Goal: Task Accomplishment & Management: Use online tool/utility

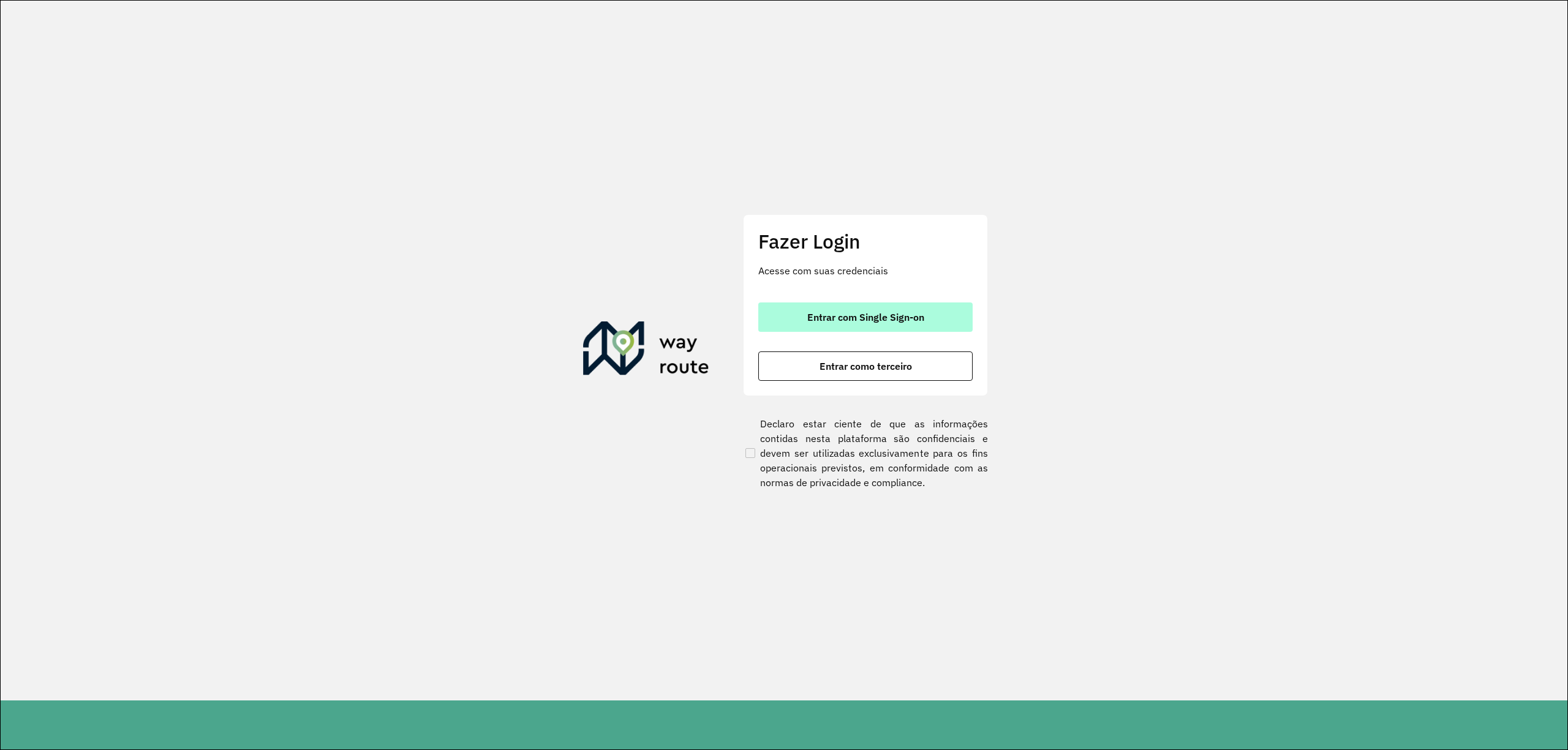
click at [794, 302] on button "Entrar com Single Sign-on" at bounding box center [865, 316] width 214 height 29
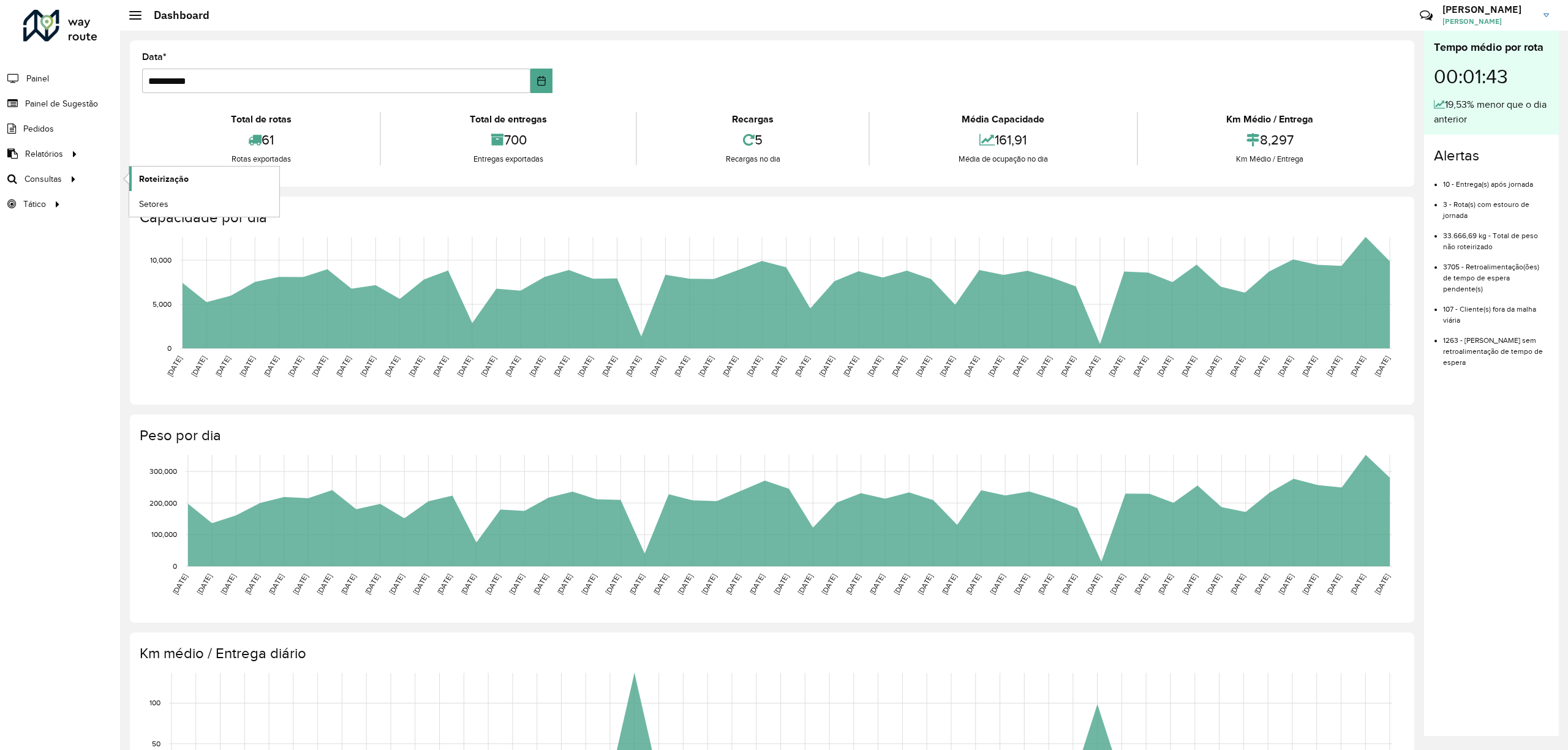
click at [152, 175] on span "Roteirização" at bounding box center [164, 178] width 50 height 13
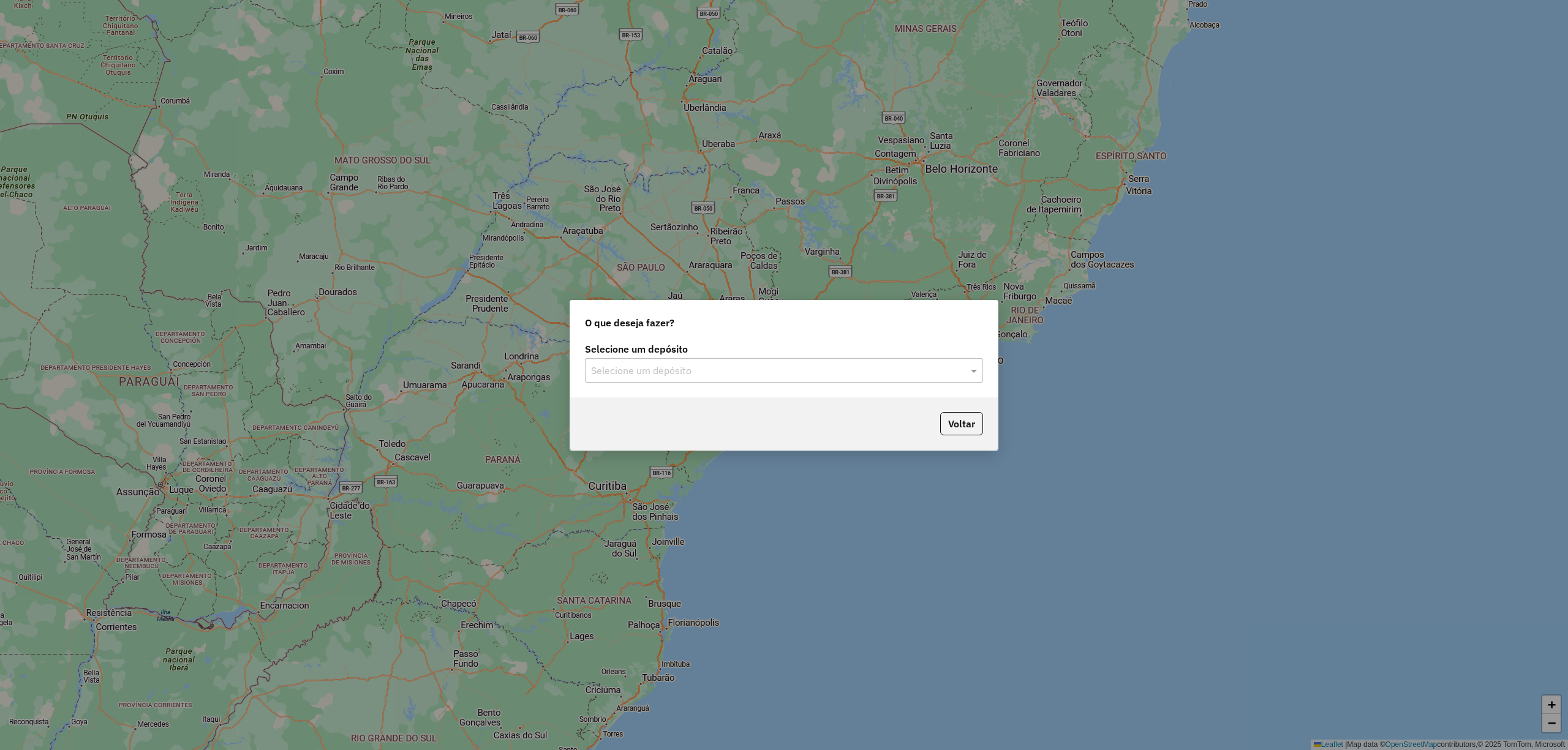
click at [658, 368] on input "text" at bounding box center [771, 371] width 361 height 15
drag, startPoint x: 644, startPoint y: 404, endPoint x: 664, endPoint y: 399, distance: 20.6
click at [643, 404] on span "CDD Praia Grande" at bounding box center [650, 405] width 119 height 11
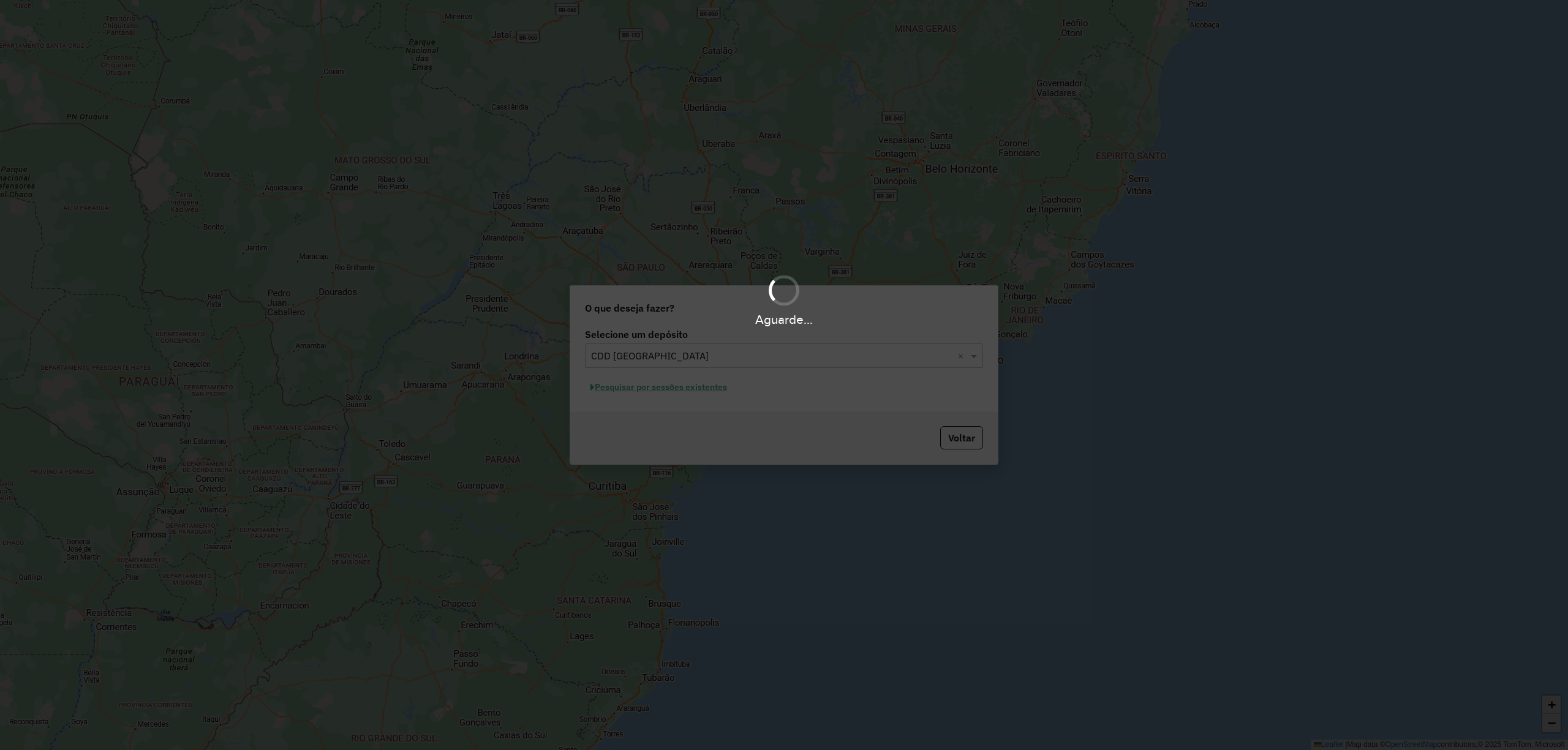
click at [630, 390] on div "Aguarde..." at bounding box center [784, 375] width 1568 height 750
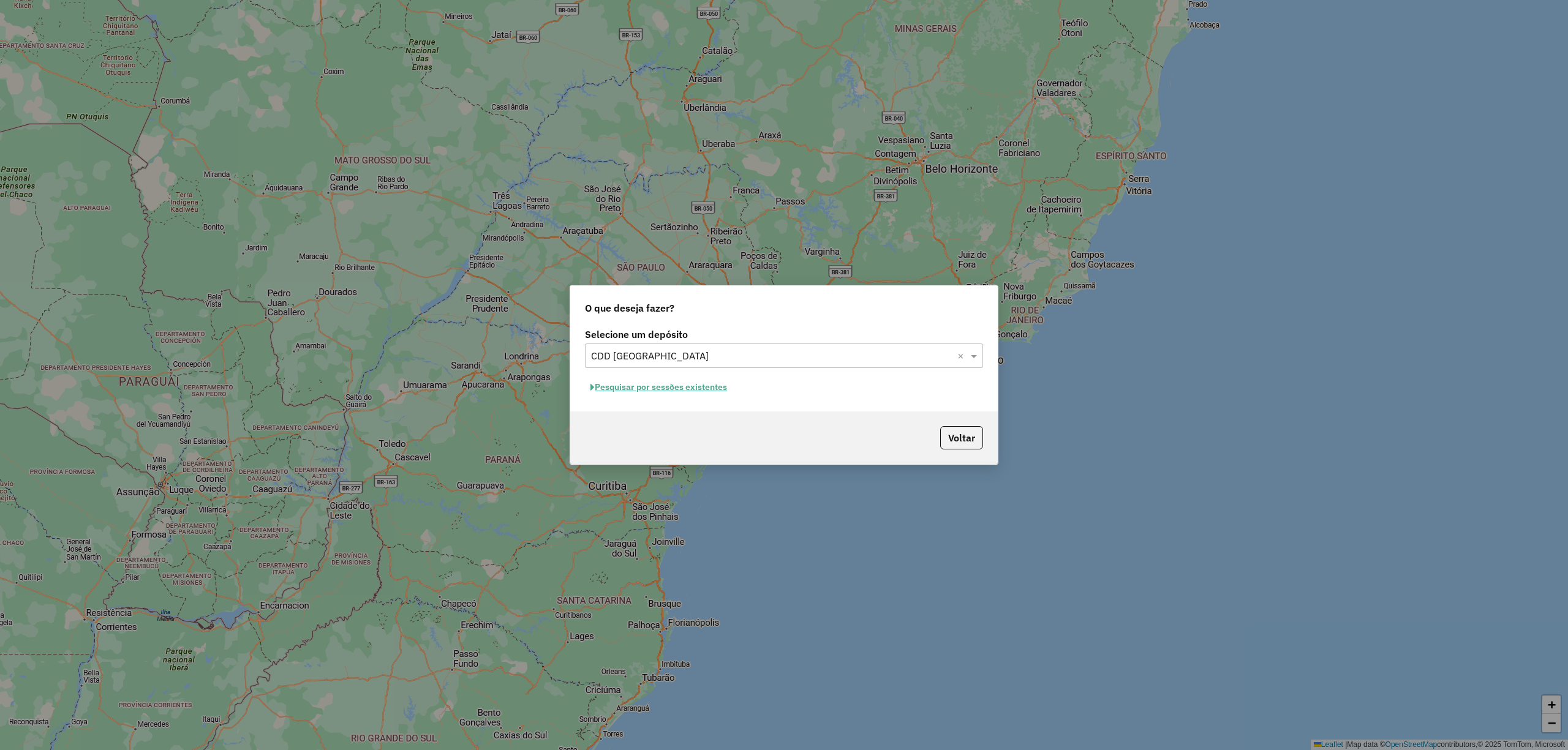
click at [619, 393] on button "Pesquisar por sessões existentes" at bounding box center [659, 386] width 148 height 19
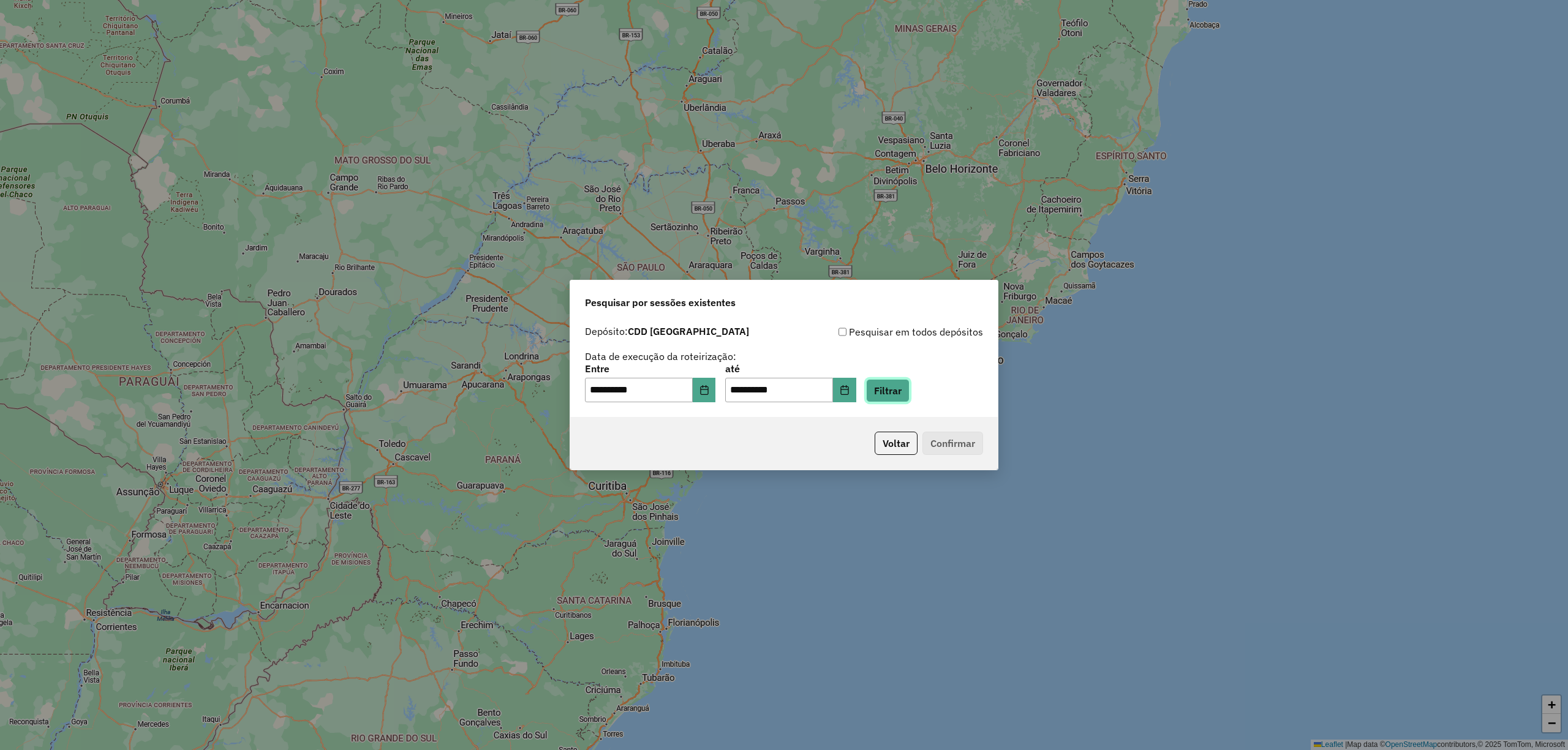
click at [904, 397] on button "Filtrar" at bounding box center [888, 390] width 44 height 23
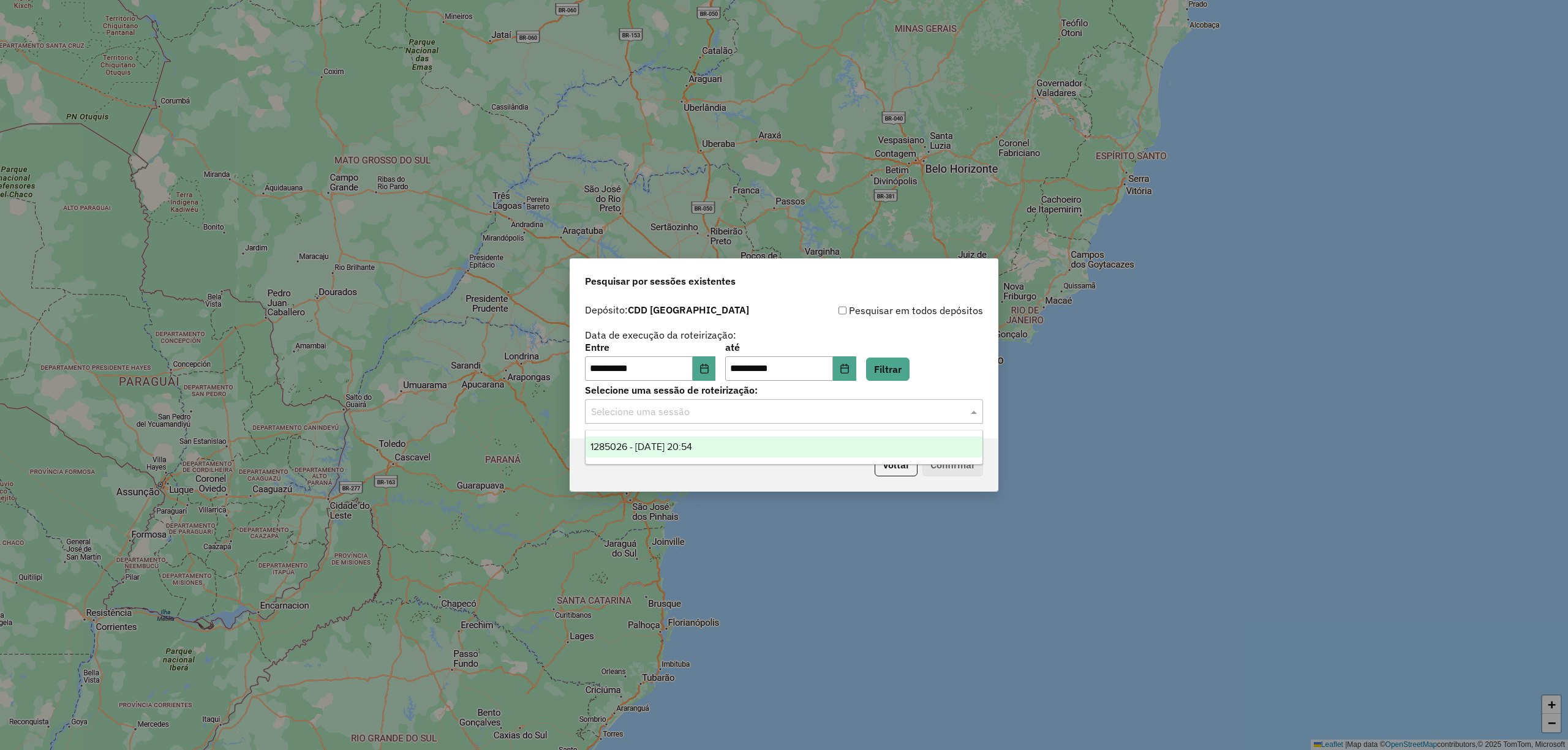
click at [721, 416] on input "text" at bounding box center [771, 412] width 361 height 15
click at [692, 446] on span "1285026 - 29/09/2025 20:54" at bounding box center [640, 447] width 102 height 11
click at [943, 465] on button "Confirmar" at bounding box center [952, 464] width 60 height 23
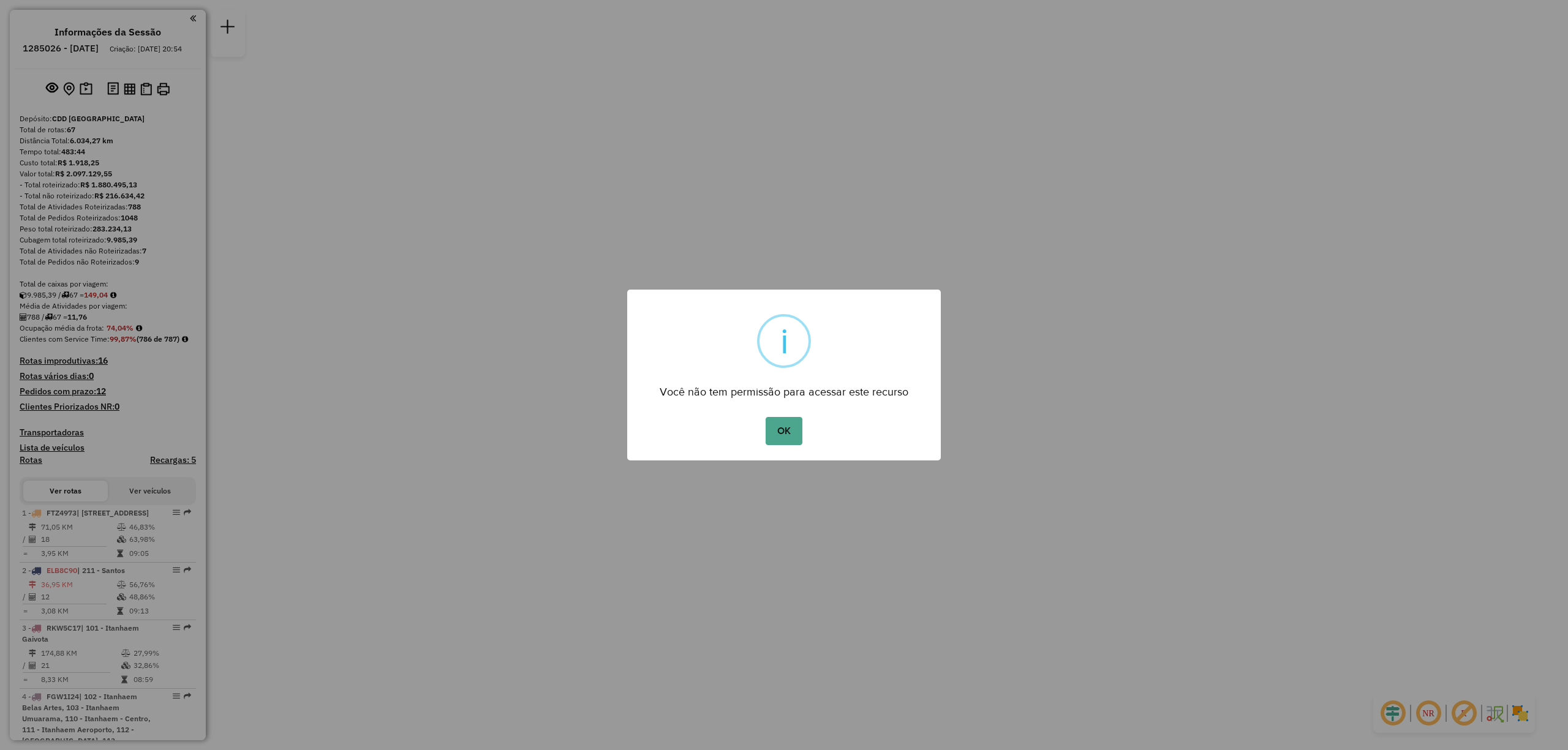
click at [796, 424] on button "OK" at bounding box center [784, 430] width 36 height 28
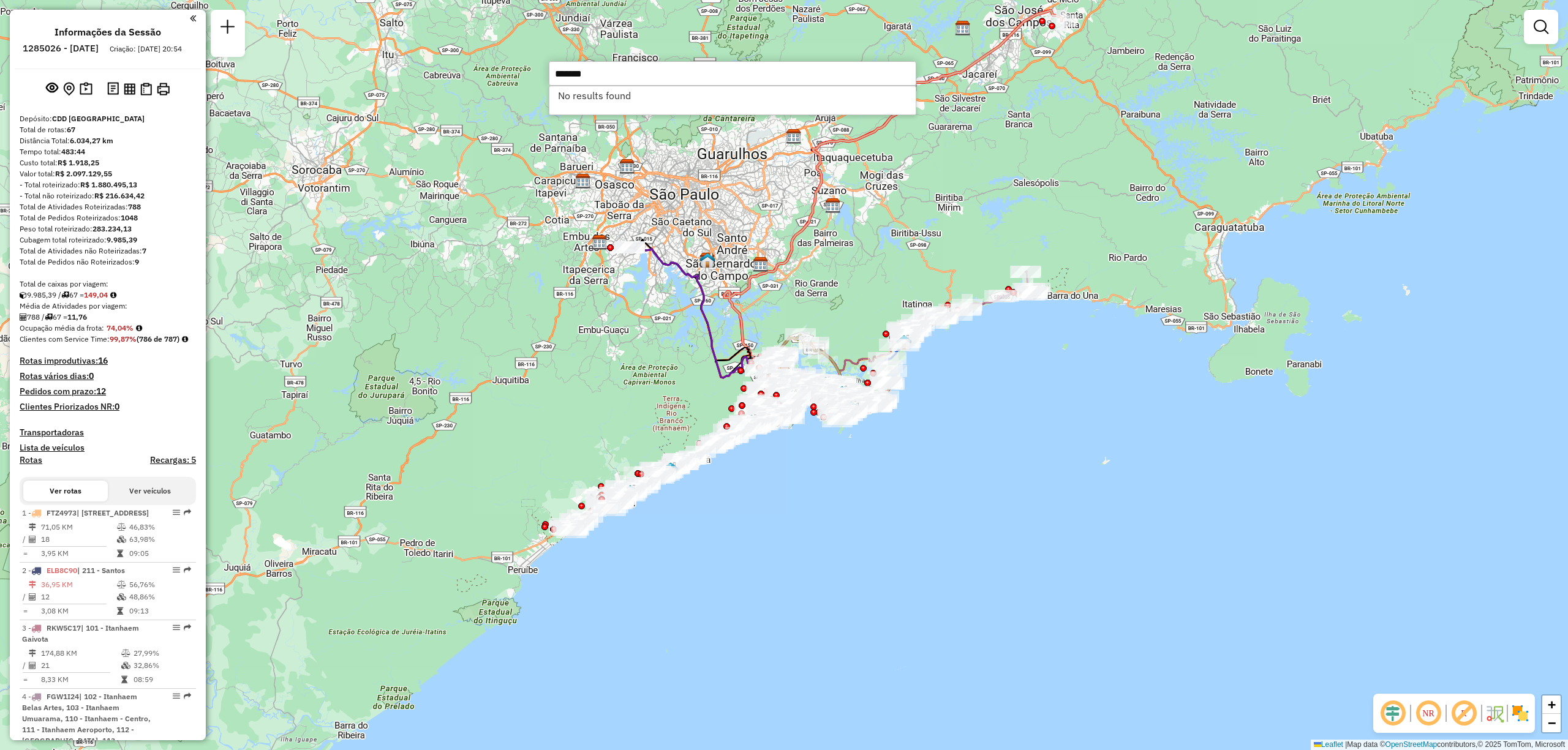
type input "*******"
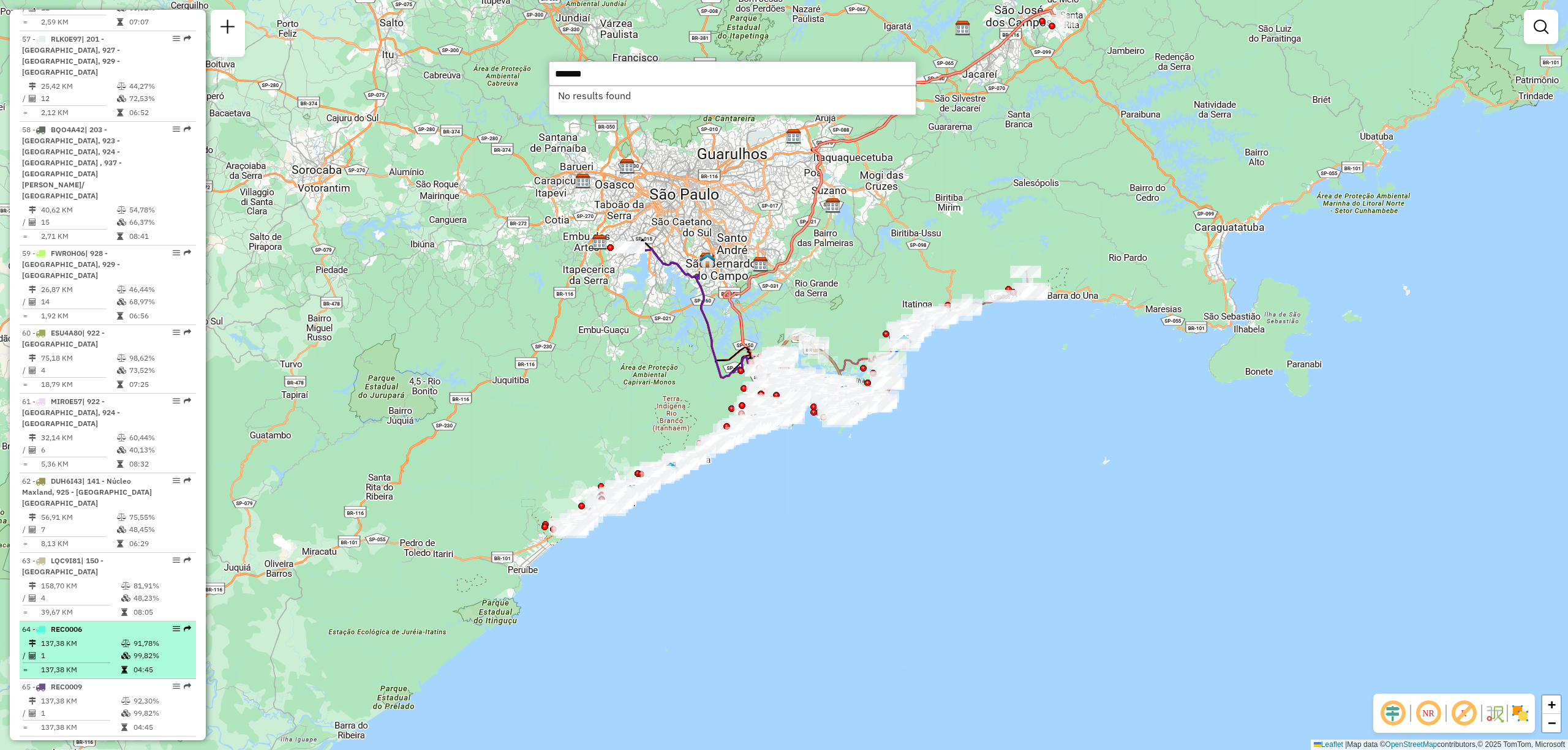
scroll to position [4801, 0]
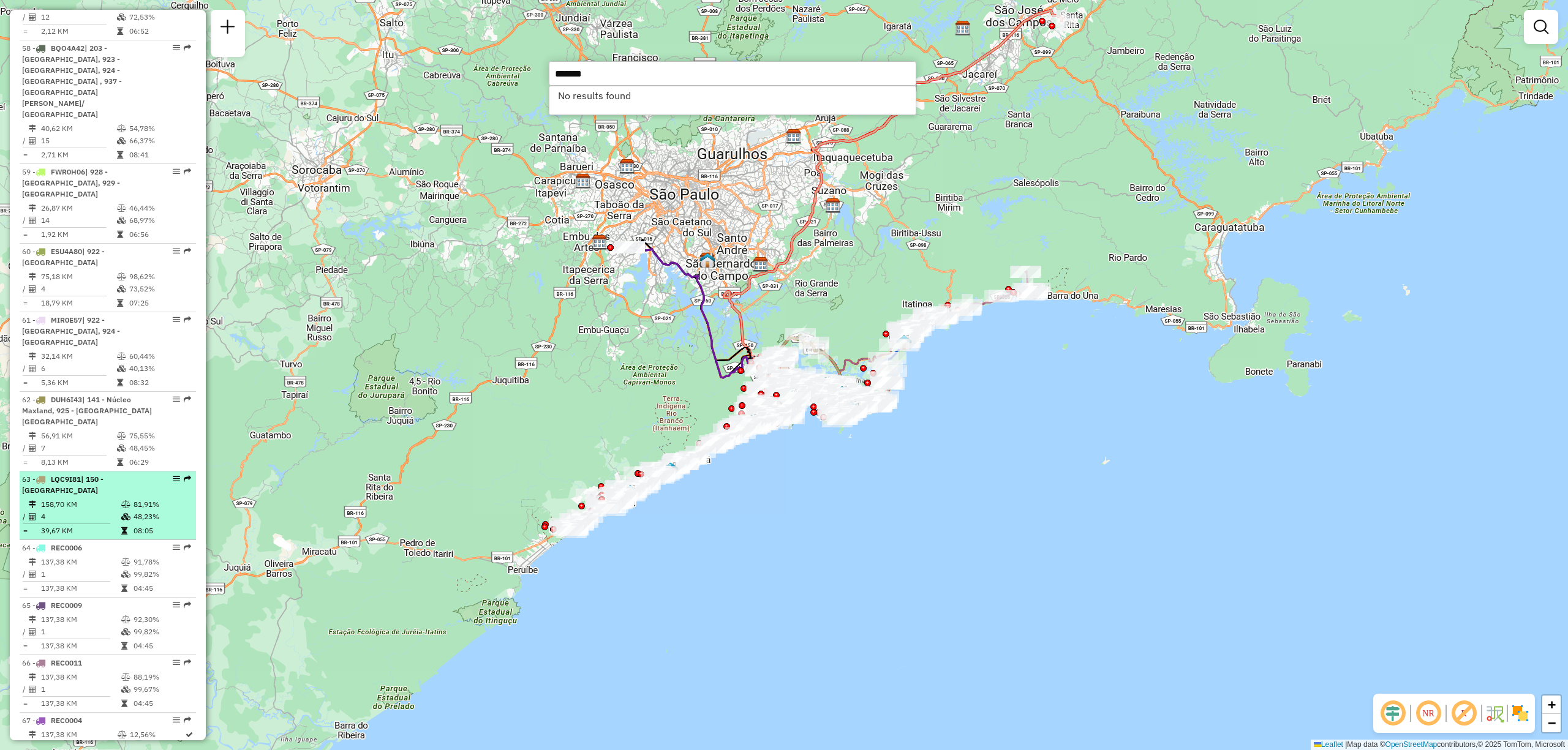
select select "**********"
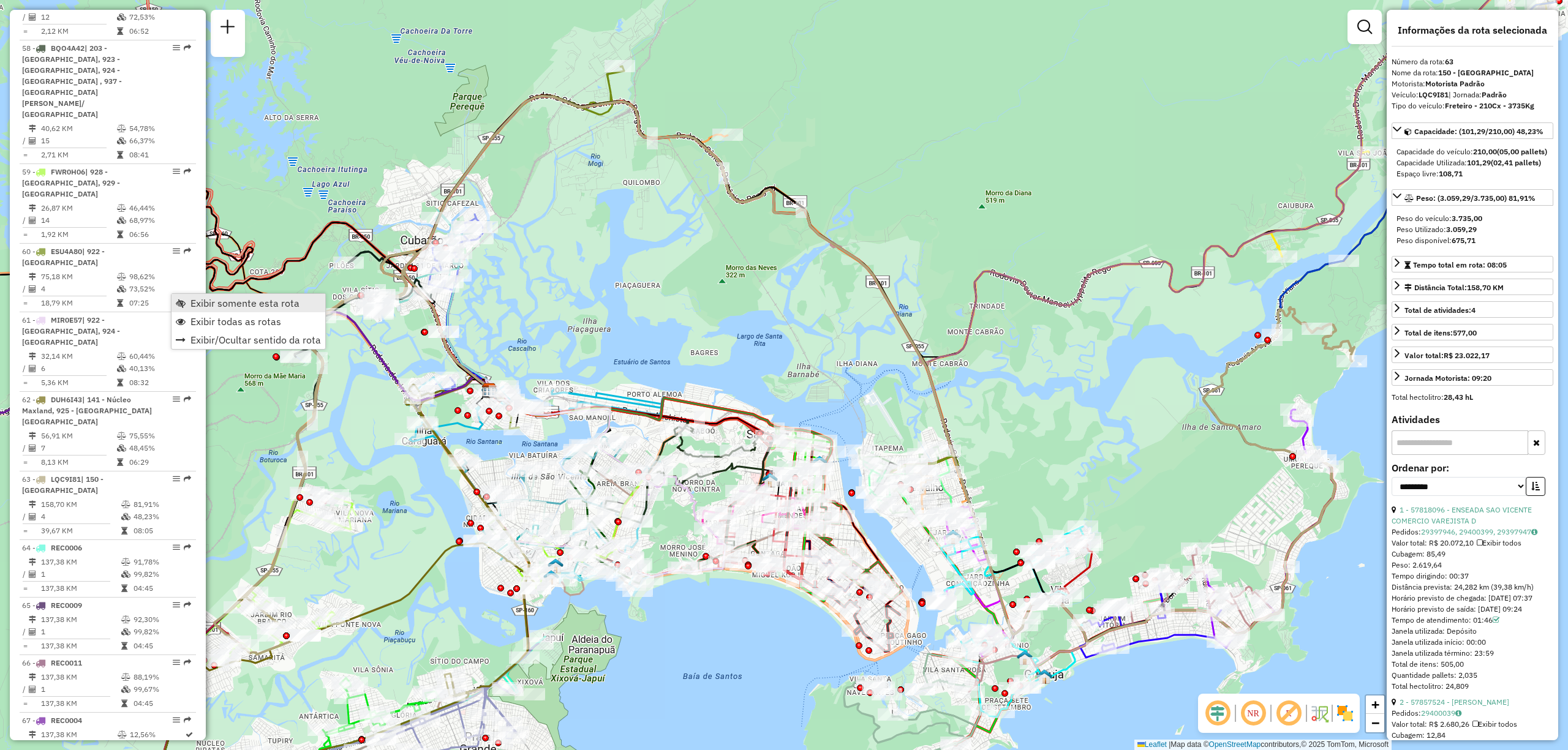
click at [197, 306] on span "Exibir somente esta rota" at bounding box center [245, 303] width 109 height 10
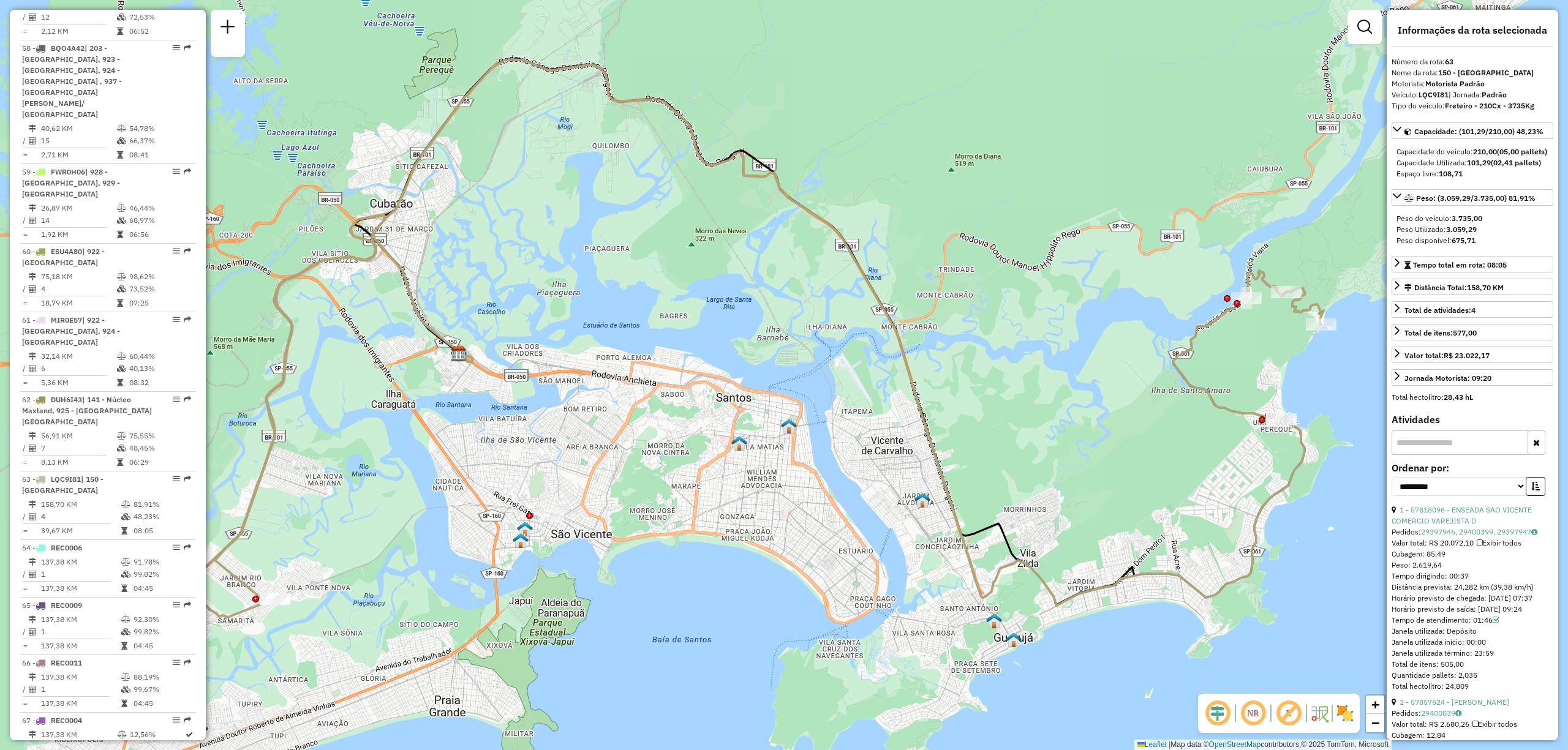
drag, startPoint x: 758, startPoint y: 360, endPoint x: 727, endPoint y: 323, distance: 48.3
click at [727, 323] on div "Janela de atendimento Grade de atendimento Capacidade Transportadoras Veículos …" at bounding box center [784, 375] width 1568 height 750
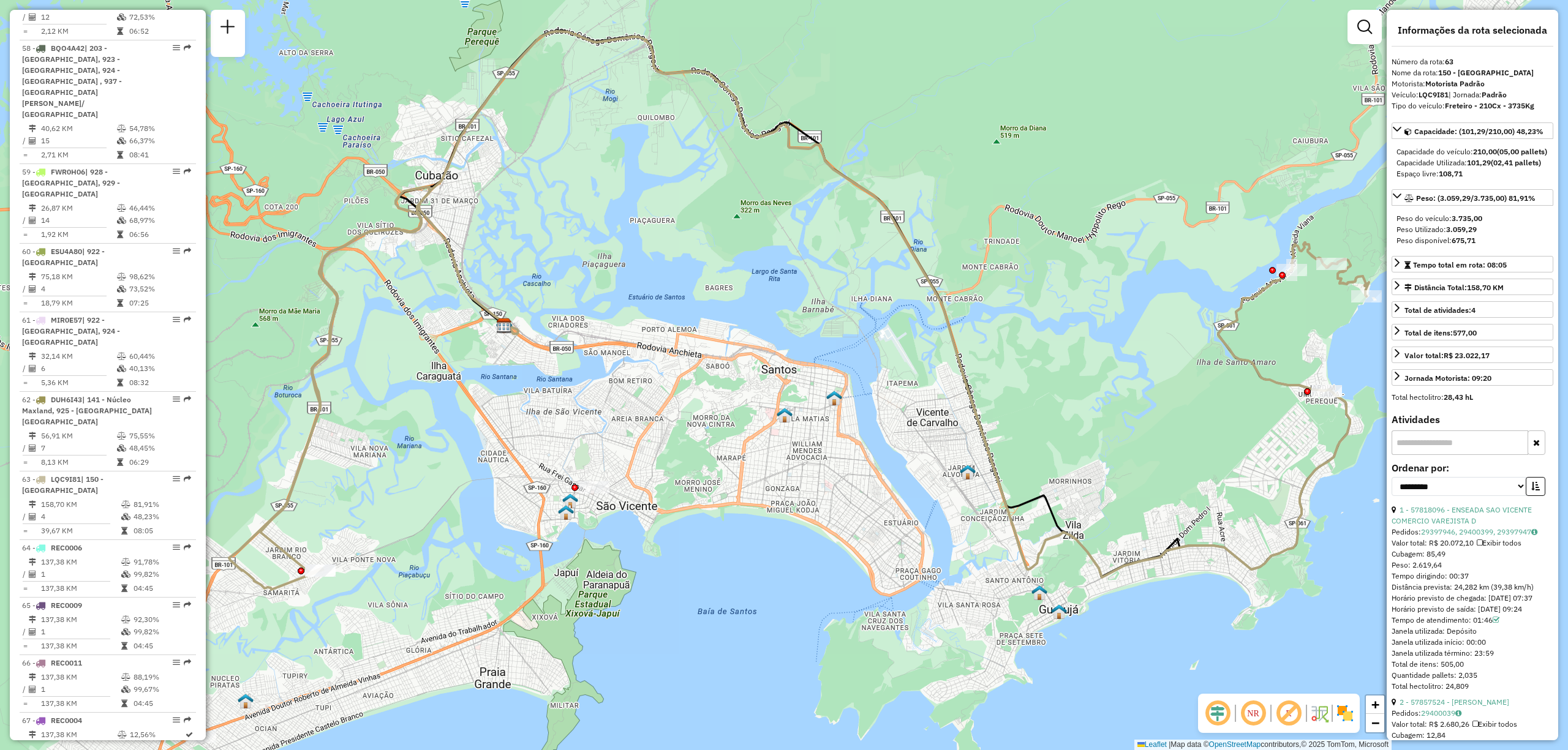
drag, startPoint x: 672, startPoint y: 358, endPoint x: 717, endPoint y: 331, distance: 52.5
click at [717, 331] on div "Janela de atendimento Grade de atendimento Capacidade Transportadoras Veículos …" at bounding box center [784, 375] width 1568 height 750
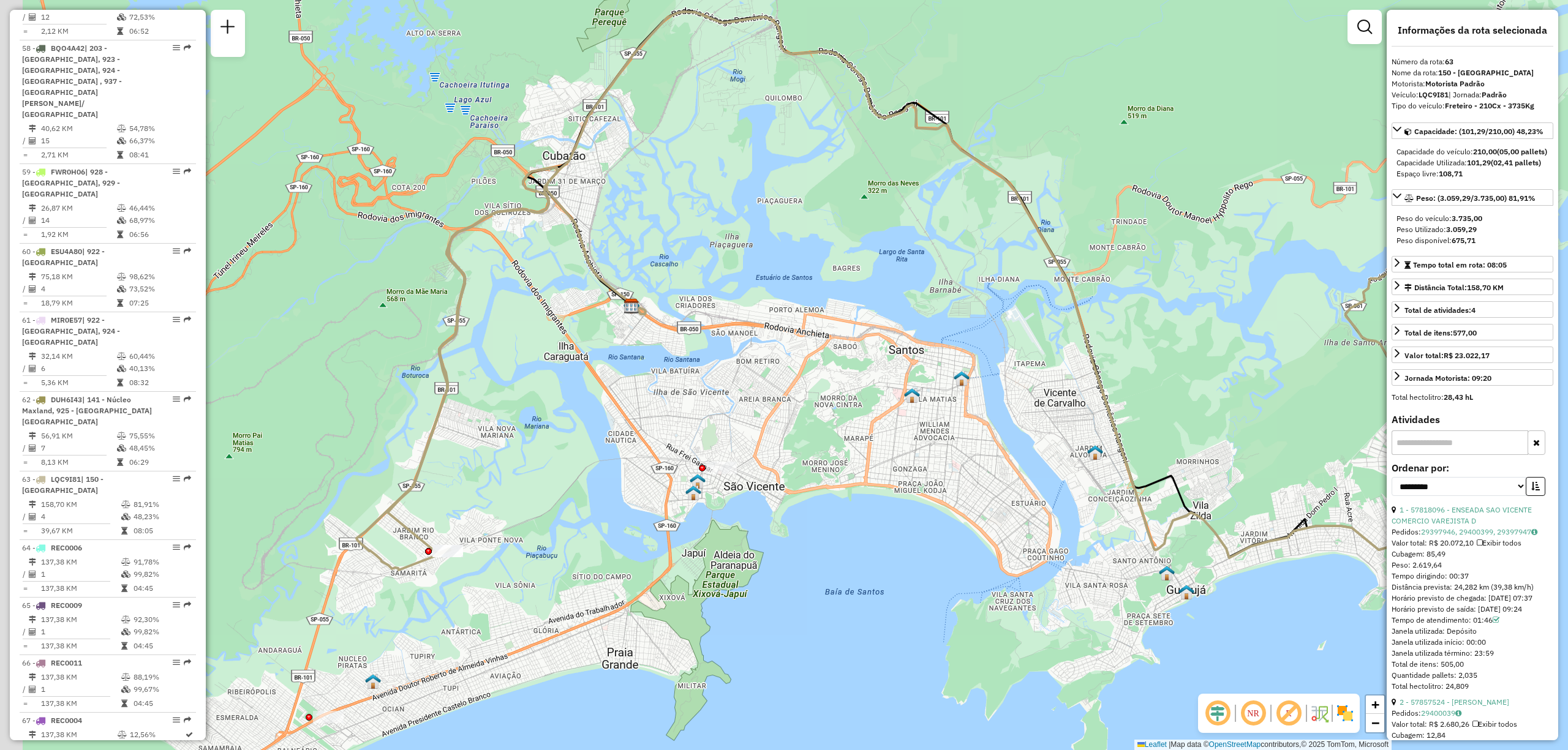
drag, startPoint x: 444, startPoint y: 464, endPoint x: 518, endPoint y: 453, distance: 74.8
click at [518, 453] on div "Janela de atendimento Grade de atendimento Capacidade Transportadoras Veículos …" at bounding box center [784, 375] width 1568 height 750
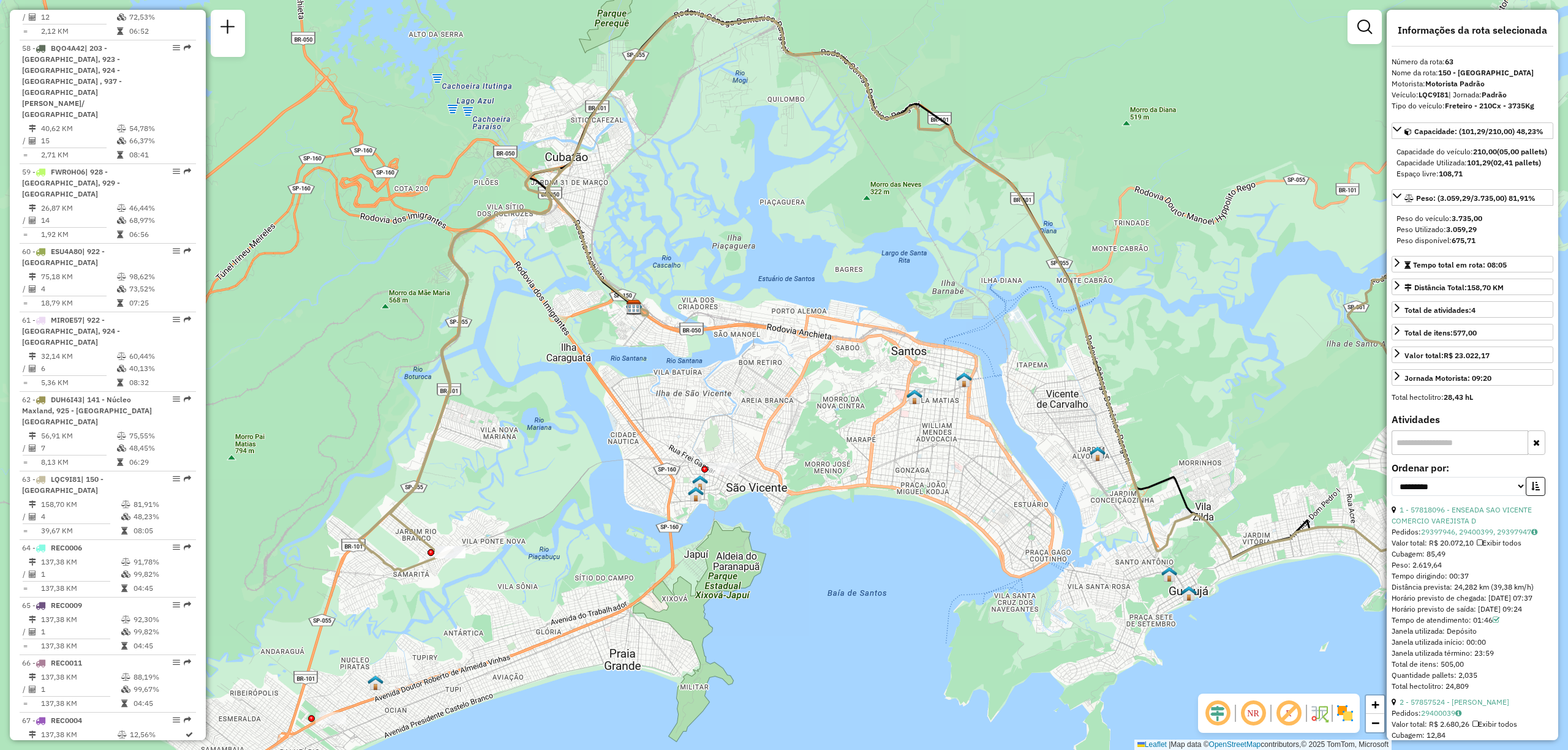
click at [1260, 711] on em at bounding box center [1252, 712] width 29 height 29
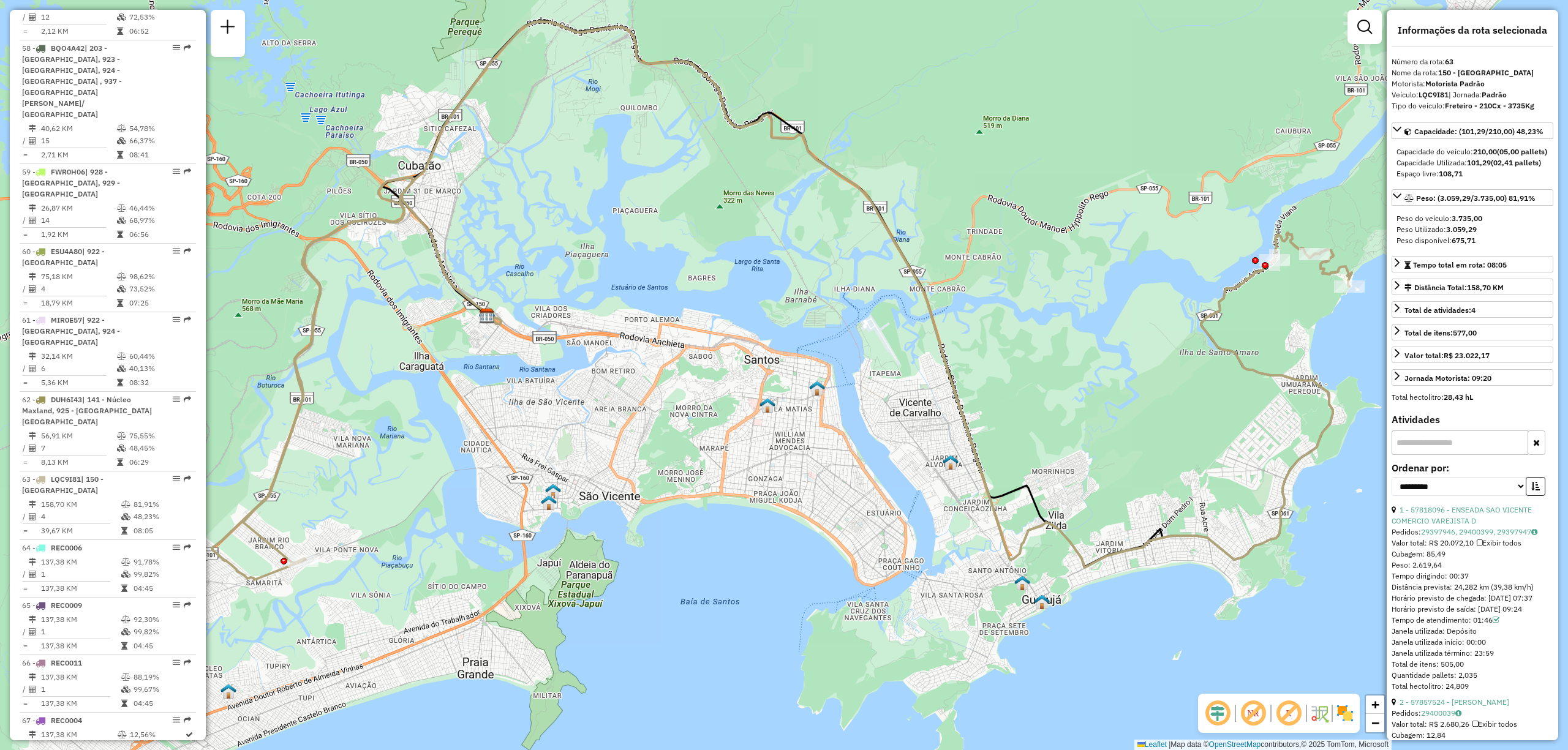
drag, startPoint x: 940, startPoint y: 466, endPoint x: 711, endPoint y: 483, distance: 229.6
click at [711, 483] on div "Janela de atendimento Grade de atendimento Capacidade Transportadoras Veículos …" at bounding box center [784, 375] width 1568 height 750
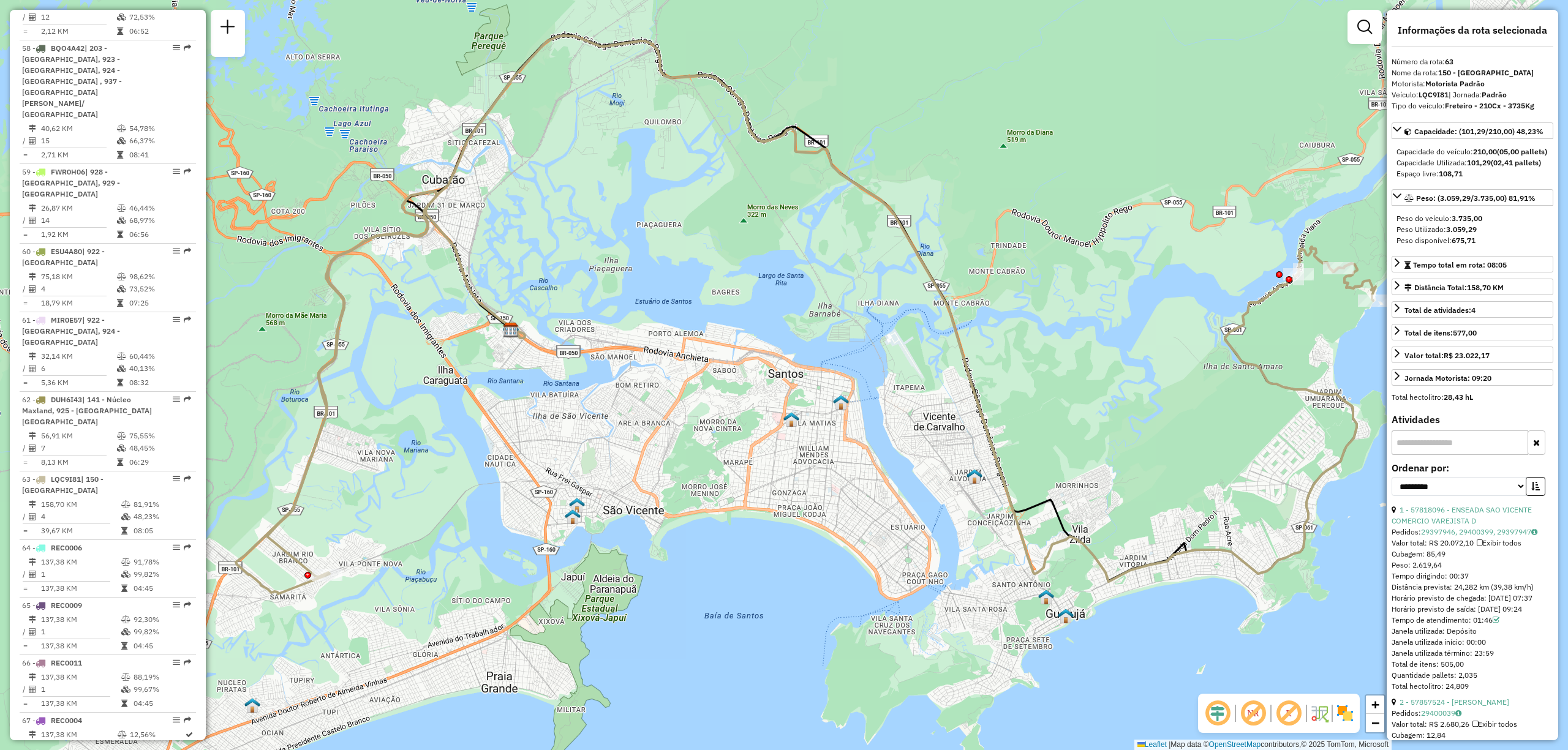
drag, startPoint x: 669, startPoint y: 424, endPoint x: 756, endPoint y: 427, distance: 87.1
click at [756, 427] on div "Janela de atendimento Grade de atendimento Capacidade Transportadoras Veículos …" at bounding box center [784, 375] width 1568 height 750
